Goal: Find contact information: Find contact information

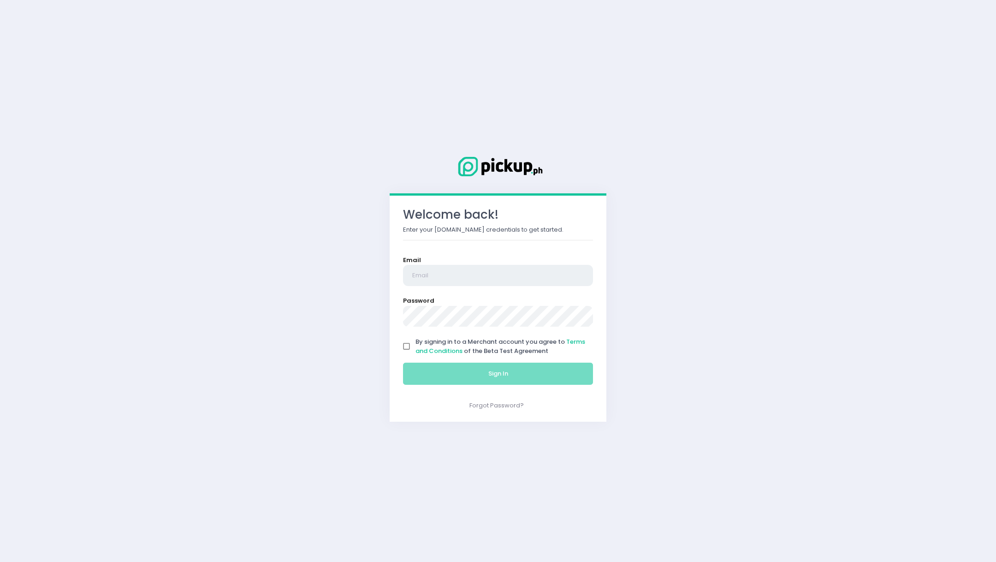
type input "alingbanang.operations@gmail.com"
click at [405, 350] on input "By signing in to a Merchant account you agree to Terms and Conditions of the Be…" at bounding box center [407, 347] width 18 height 18
checkbox input "true"
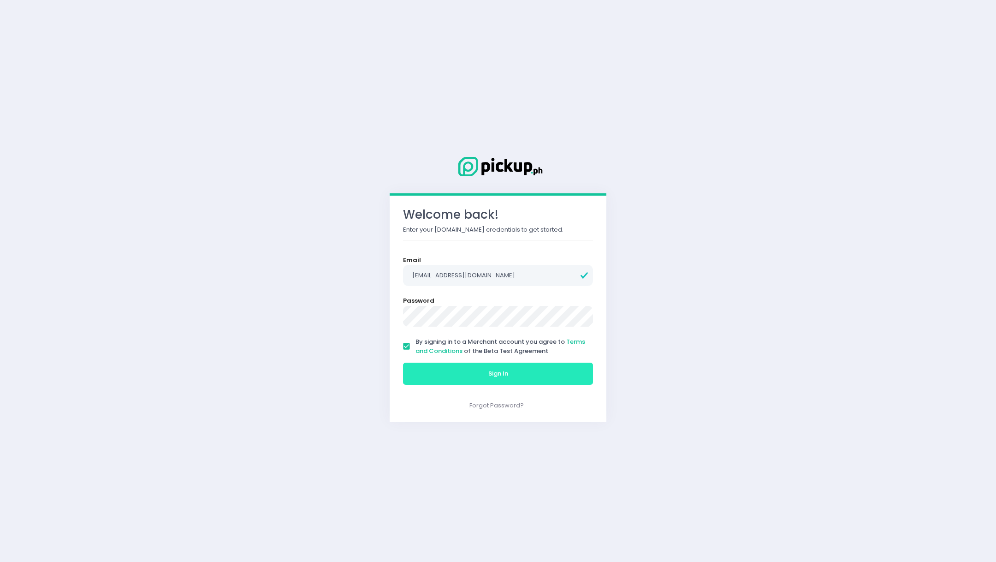
click at [481, 373] on button "Sign In" at bounding box center [498, 373] width 190 height 22
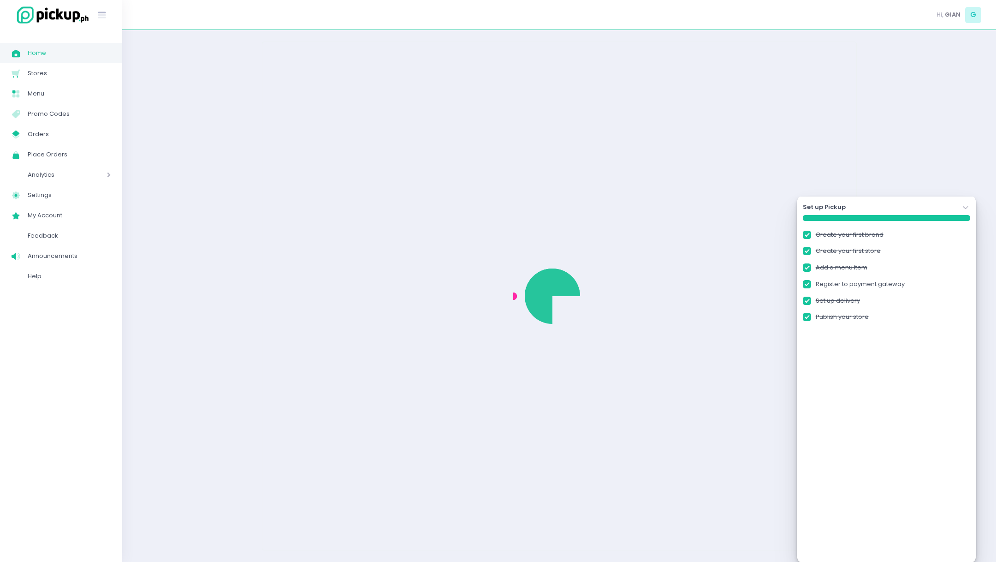
checkbox input "true"
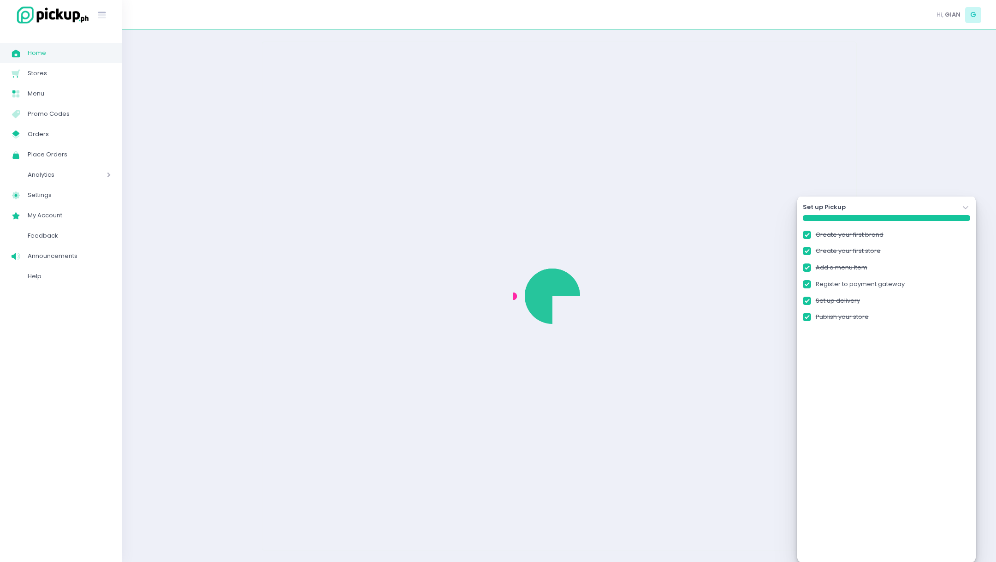
checkbox input "true"
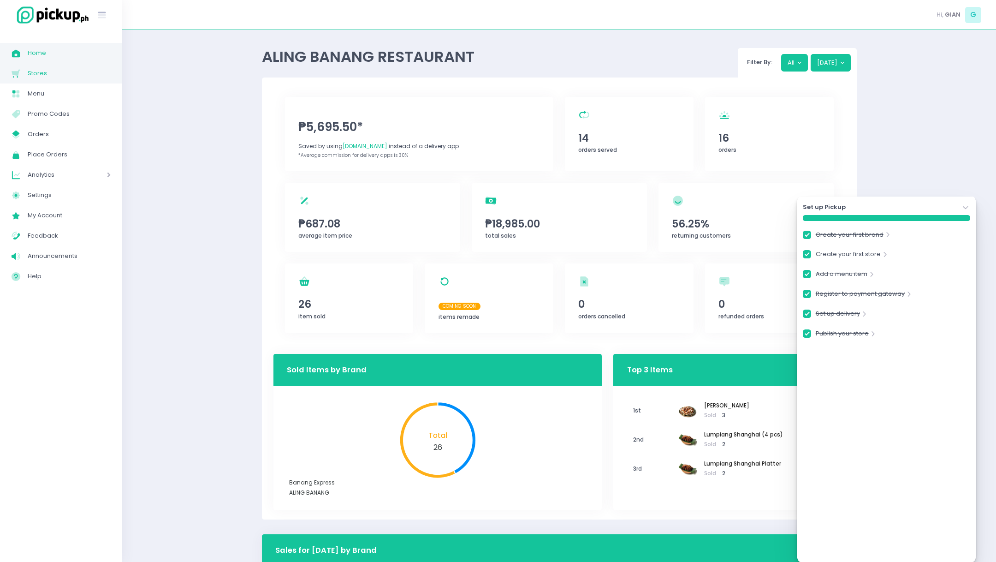
click at [33, 71] on span "Stores" at bounding box center [69, 73] width 83 height 12
checkbox input "true"
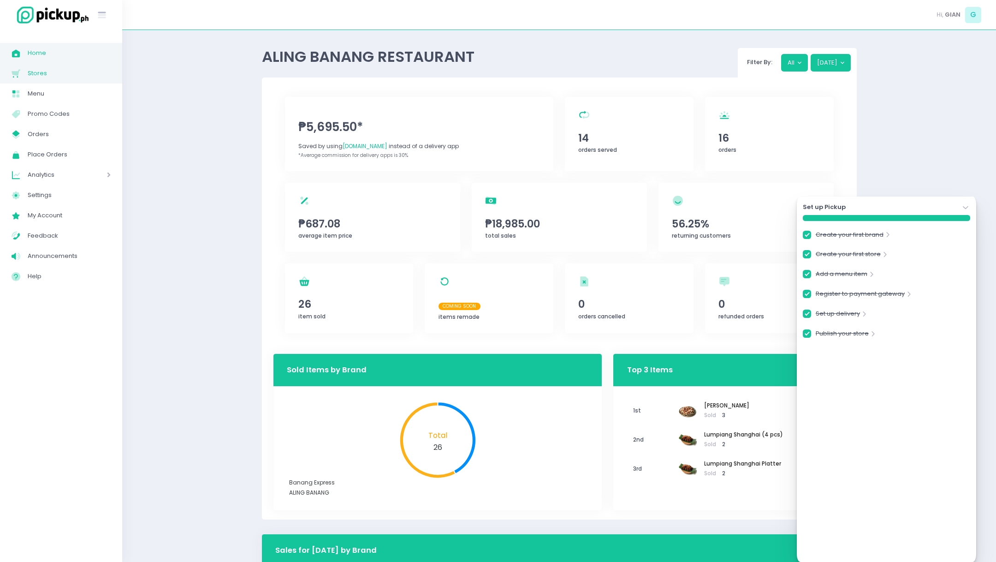
checkbox input "true"
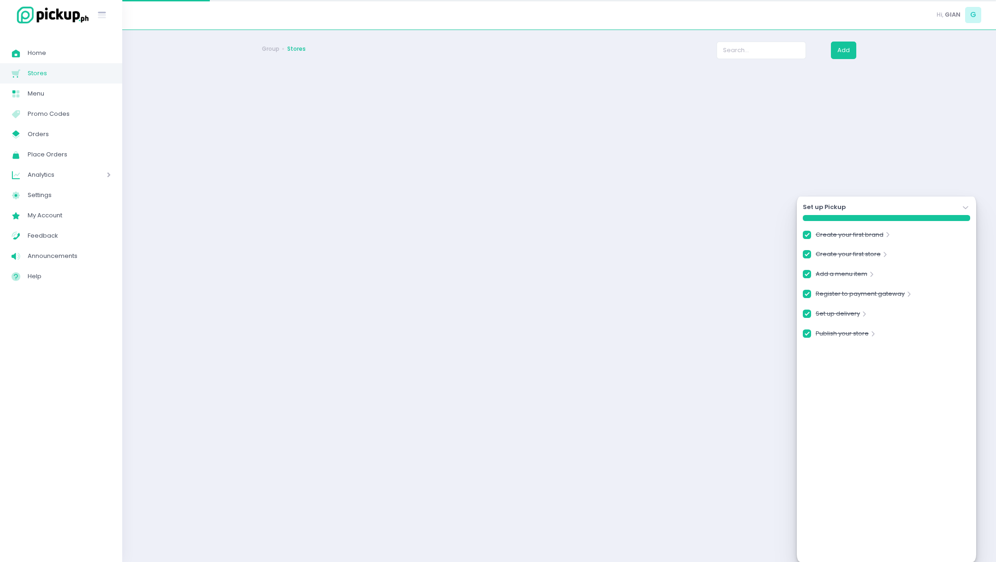
checkbox input "true"
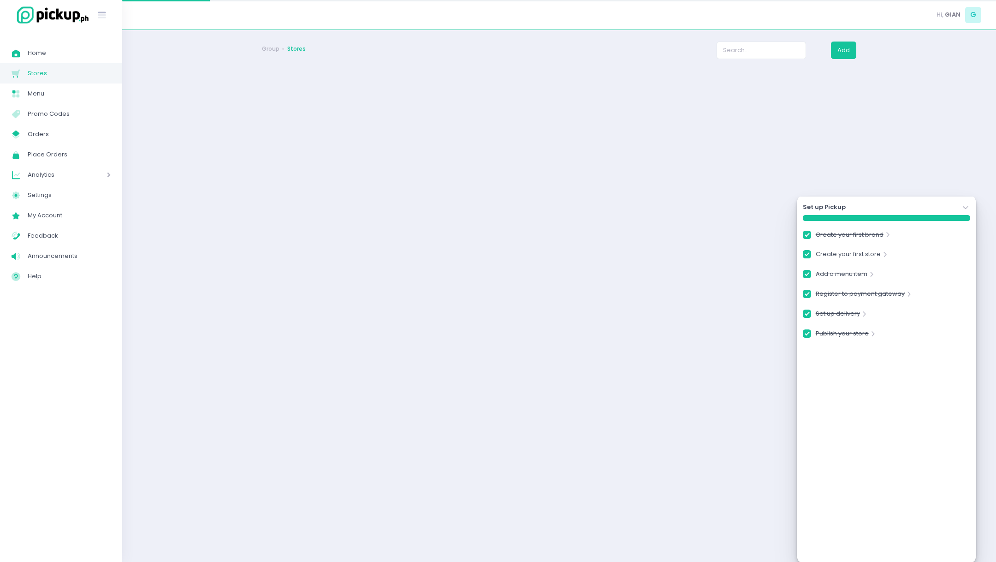
checkbox input "true"
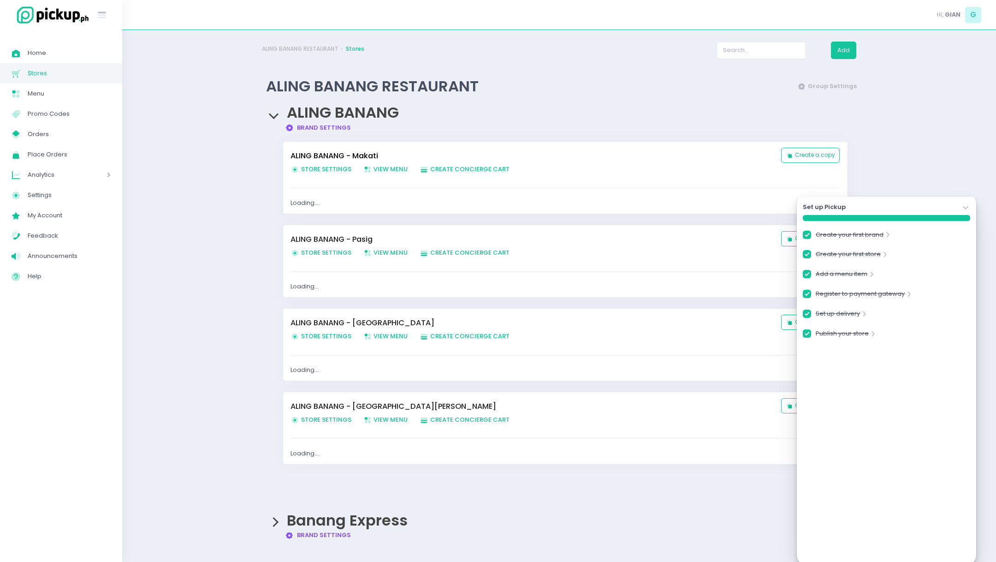
click at [323, 157] on link "ALING BANANG - Makati" at bounding box center [531, 155] width 481 height 11
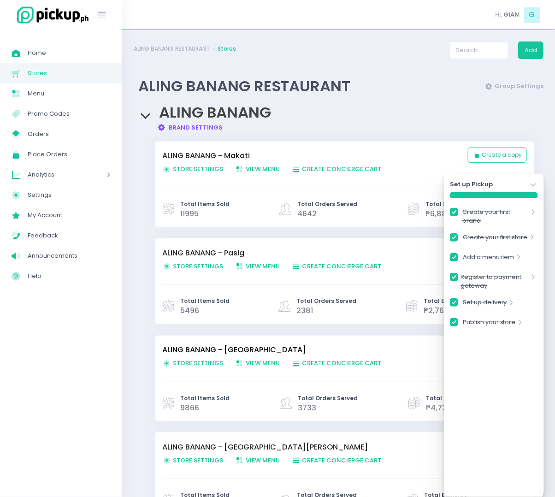
click at [202, 345] on link "ALING BANANG - Quezon City" at bounding box center [310, 349] width 297 height 11
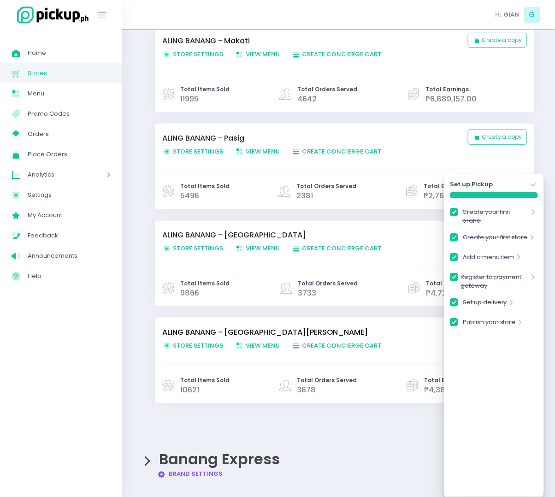
click at [194, 331] on link "ALING BANANG - San Juan" at bounding box center [310, 332] width 297 height 11
click at [191, 459] on span "Banang Express" at bounding box center [219, 459] width 121 height 21
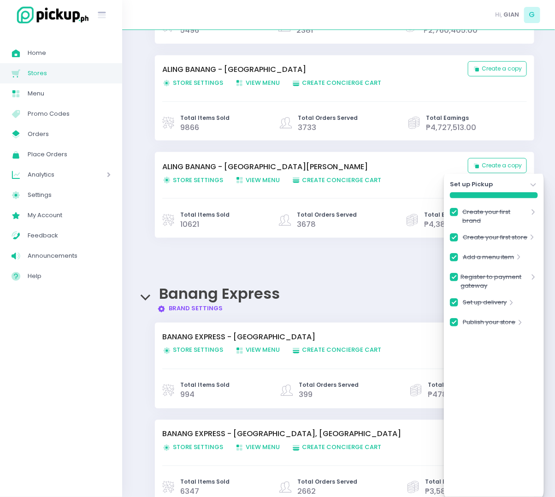
scroll to position [336, 0]
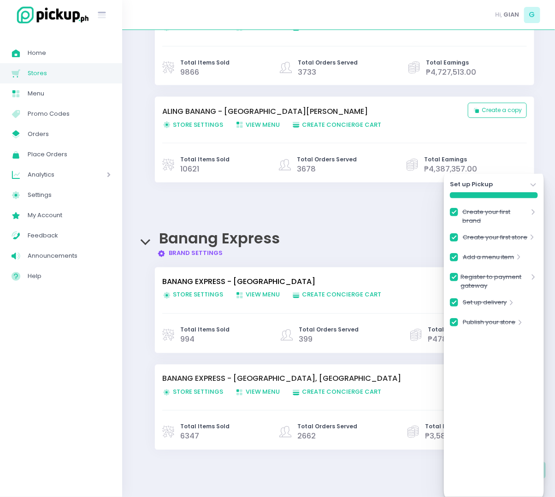
click at [207, 281] on link "BANANG EXPRESS - Holy Spirit Drive, Quezon City" at bounding box center [310, 282] width 297 height 11
click at [211, 376] on link "BANANG EXPRESS - Paco, Manila" at bounding box center [310, 379] width 297 height 11
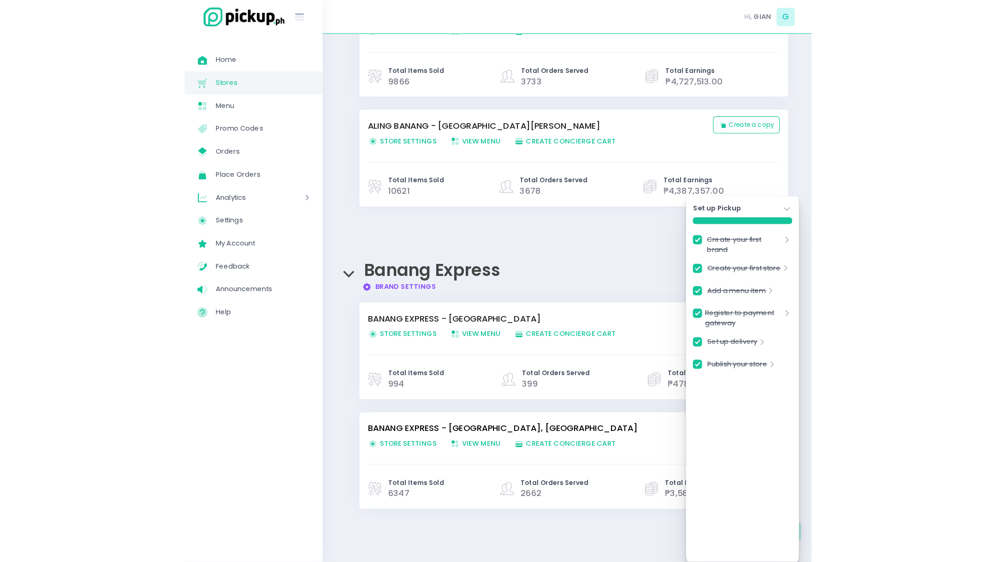
scroll to position [210, 0]
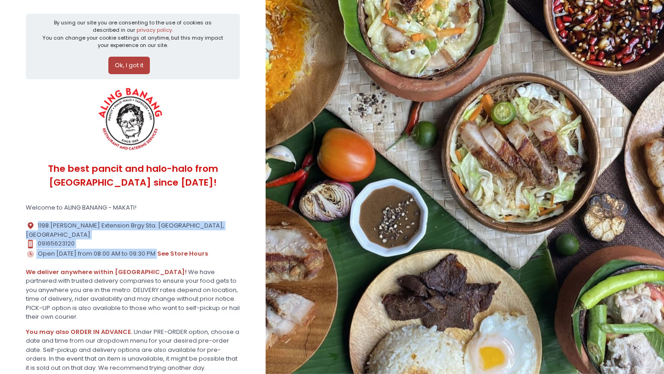
drag, startPoint x: 37, startPoint y: 224, endPoint x: 154, endPoint y: 256, distance: 121.5
click at [154, 256] on section "By using our site you are consenting to the use of cookies as described in our …" at bounding box center [133, 286] width 266 height 572
copy div "1198 Vito Cruz Extension Brgy Sta. Cruz, Makati City Contact Number Created wit…"
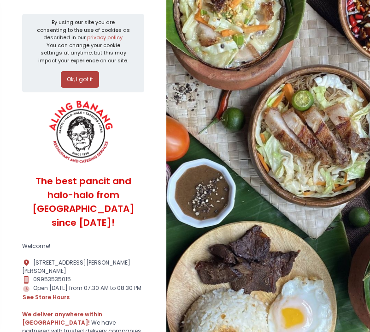
drag, startPoint x: 145, startPoint y: 273, endPoint x: 36, endPoint y: 245, distance: 112.7
copy div "284 E Rodriguez Sr Ave 108 Dona Anita Bldg Brgy Damayang Lagi Quezon City Conta…"
drag, startPoint x: 140, startPoint y: 276, endPoint x: 26, endPoint y: 244, distance: 118.7
click at [26, 258] on div "Location Created with Sketch. 240 N Domingo St. Brgy Corazon De Jesus, San Juan…" at bounding box center [83, 279] width 122 height 43
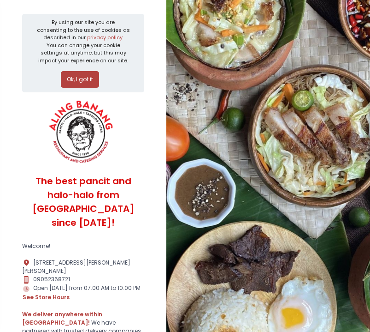
copy div "240 N Domingo St. Brgy Corazon De Jesus, San Juan City Metro Manila Contact Num…"
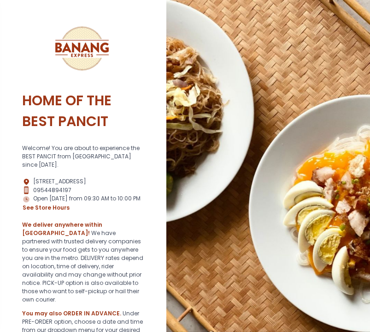
drag, startPoint x: 144, startPoint y: 196, endPoint x: 33, endPoint y: 167, distance: 115.1
click at [33, 167] on section "HOME OF THE BEST PANCIT Welcome! You are about to experience the BEST PANCIT fr…" at bounding box center [83, 287] width 166 height 574
copy div "[STREET_ADDRESS] Contact Number Created with Sketch. 09544894197 Store Hours Cr…"
drag, startPoint x: 22, startPoint y: 172, endPoint x: 148, endPoint y: 200, distance: 128.4
click at [148, 200] on section "HOME OF THE BEST PANCIT Welcome! You are about to experience the BEST PANCIT fr…" at bounding box center [83, 287] width 166 height 574
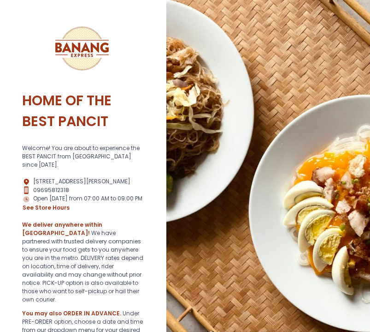
copy div "[STREET_ADDRESS][PERSON_NAME] Contact Number Created with Sketch. 09695812318 S…"
